Goal: Task Accomplishment & Management: Use online tool/utility

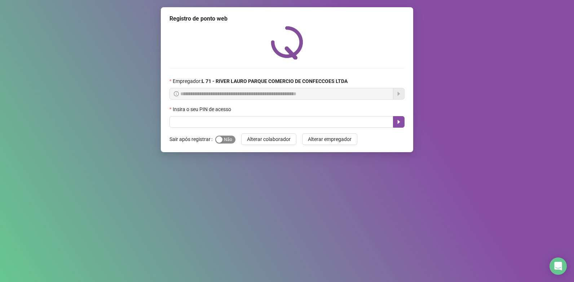
drag, startPoint x: 220, startPoint y: 140, endPoint x: 233, endPoint y: 138, distance: 13.1
click at [233, 138] on button "Sim Não" at bounding box center [225, 140] width 20 height 8
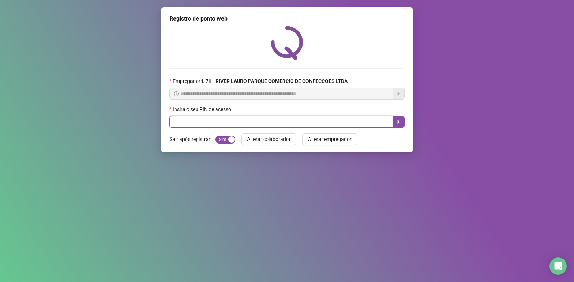
click at [234, 124] on input "text" at bounding box center [282, 122] width 224 height 12
type input "*****"
click at [396, 120] on icon "caret-right" at bounding box center [399, 122] width 6 height 6
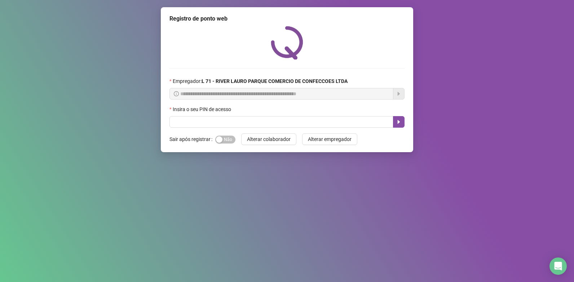
click at [227, 135] on div "Sim Não" at bounding box center [225, 139] width 20 height 8
click at [226, 137] on span "Sim Não" at bounding box center [225, 140] width 20 height 8
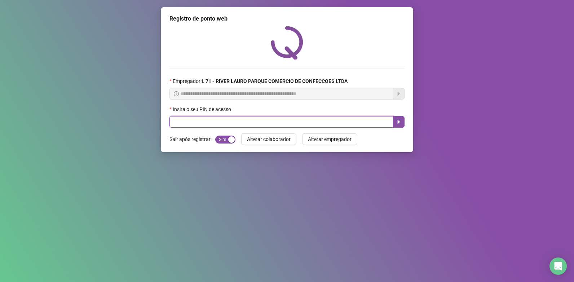
click at [230, 123] on input "text" at bounding box center [282, 122] width 224 height 12
type input "*****"
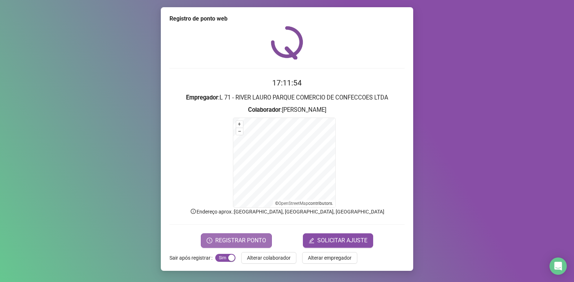
click at [247, 236] on span "REGISTRAR PONTO" at bounding box center [240, 240] width 51 height 9
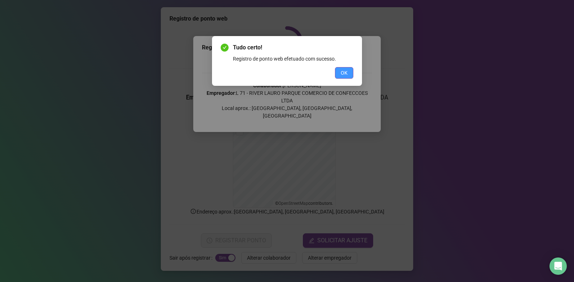
click at [343, 73] on span "OK" at bounding box center [344, 73] width 7 height 8
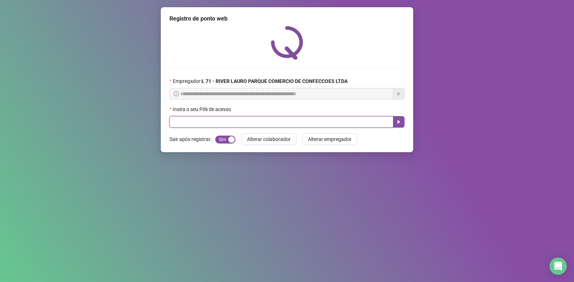
click at [208, 122] on input "text" at bounding box center [282, 122] width 224 height 12
type input "*****"
click at [397, 124] on icon "caret-right" at bounding box center [399, 122] width 6 height 6
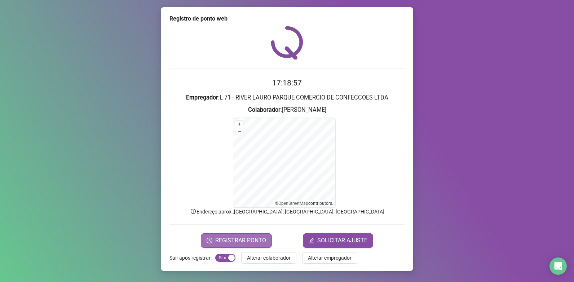
click at [255, 242] on span "REGISTRAR PONTO" at bounding box center [240, 240] width 51 height 9
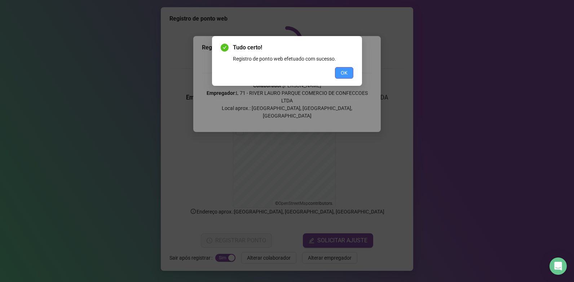
click at [350, 76] on button "OK" at bounding box center [344, 73] width 18 height 12
